Goal: Task Accomplishment & Management: Use online tool/utility

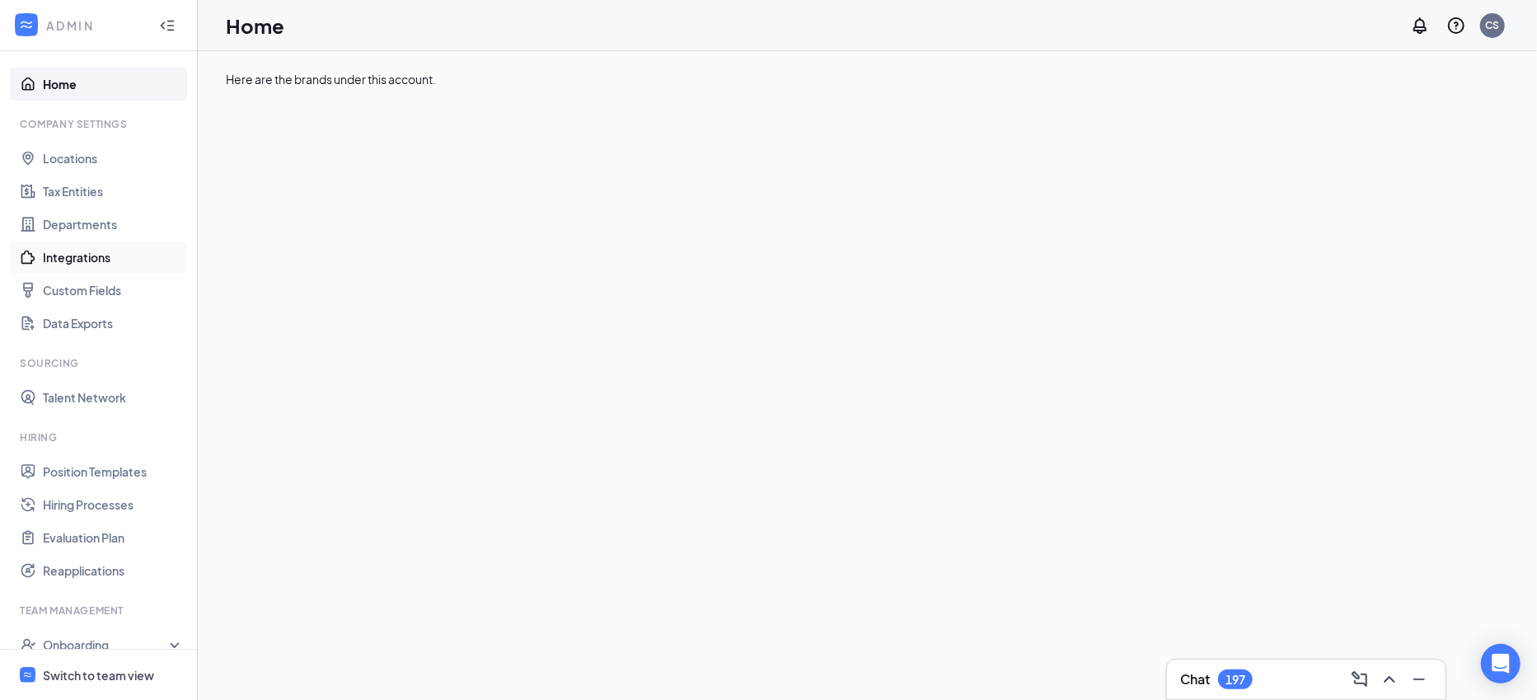
click at [99, 251] on link "Integrations" at bounding box center [113, 257] width 141 height 33
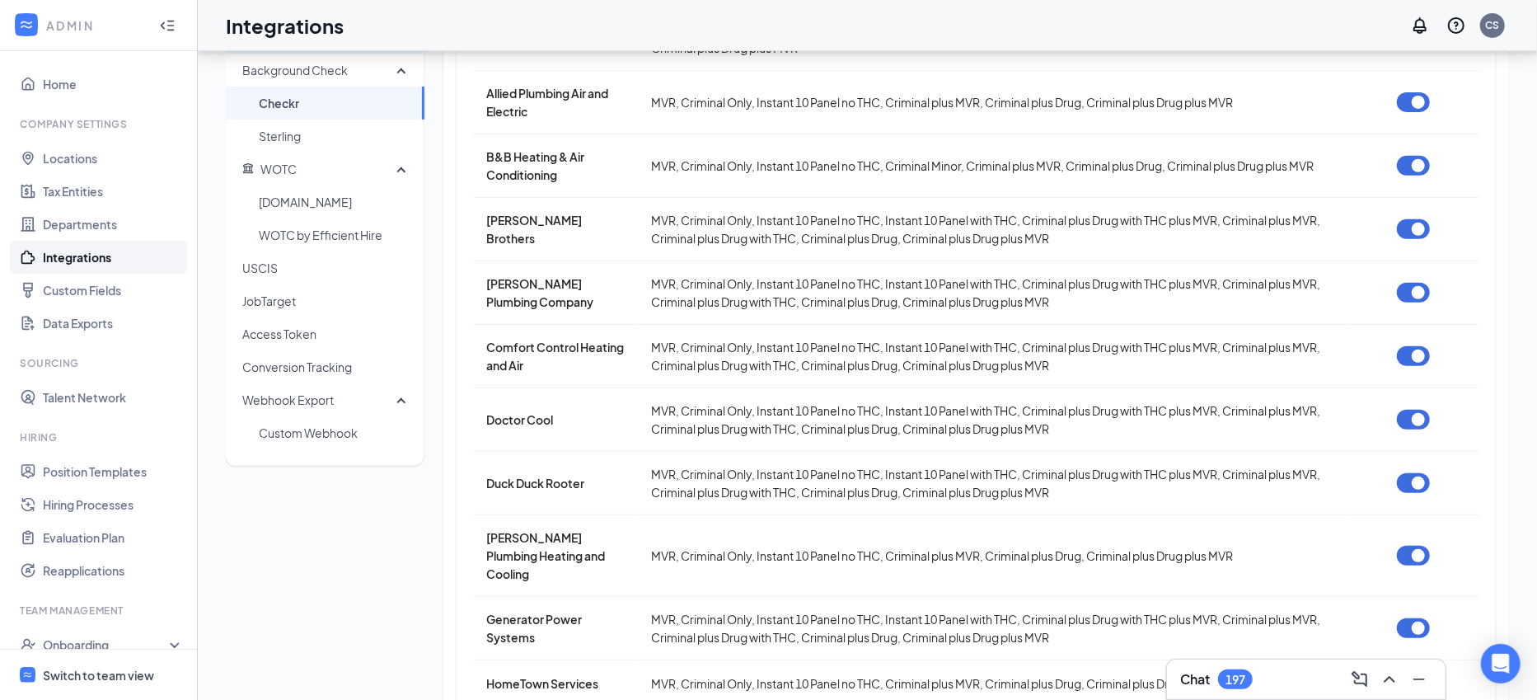
scroll to position [432, 0]
click at [338, 299] on span "JobTarget" at bounding box center [326, 298] width 169 height 33
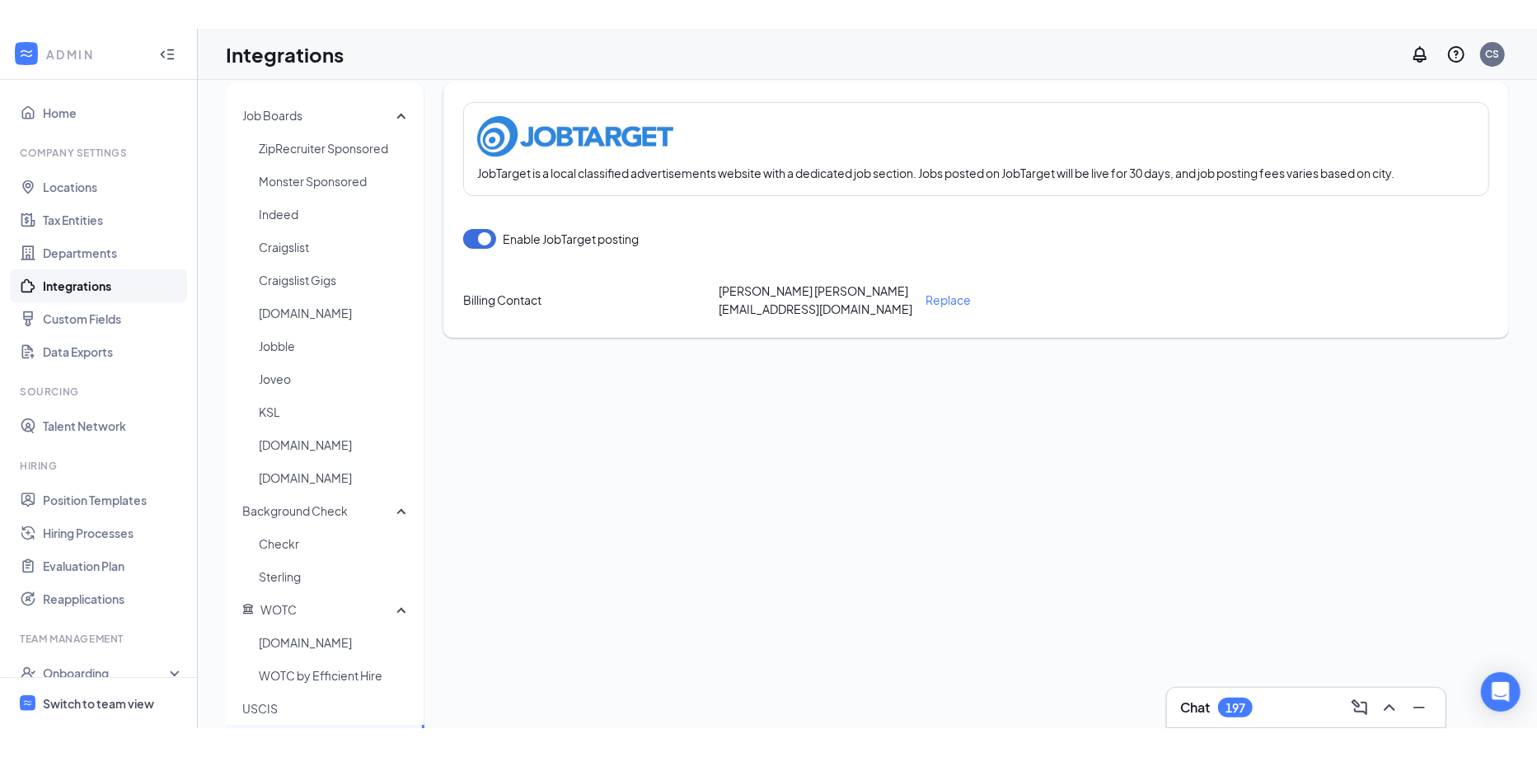
scroll to position [16, 0]
